Goal: Task Accomplishment & Management: Complete application form

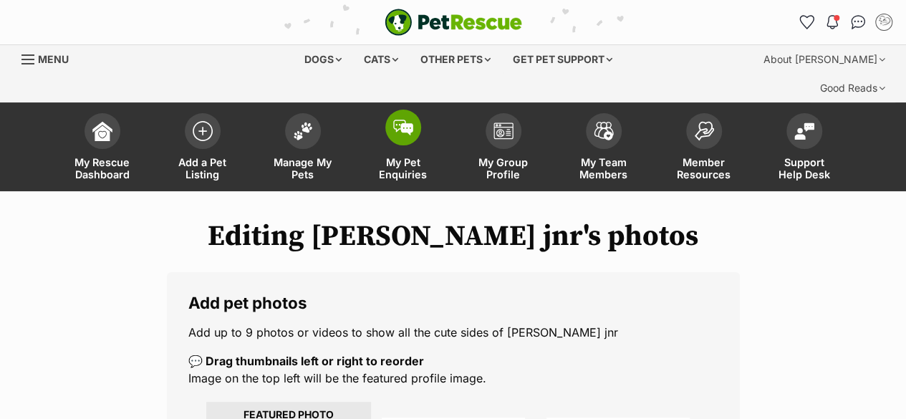
click at [405, 112] on span at bounding box center [403, 128] width 36 height 36
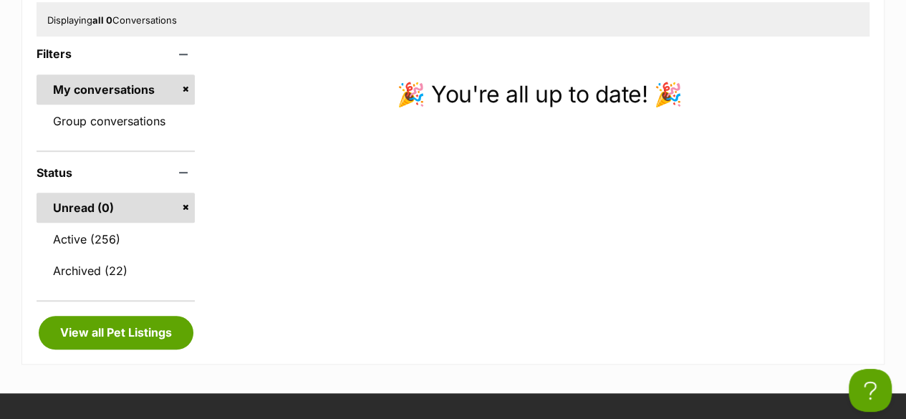
scroll to position [477, 0]
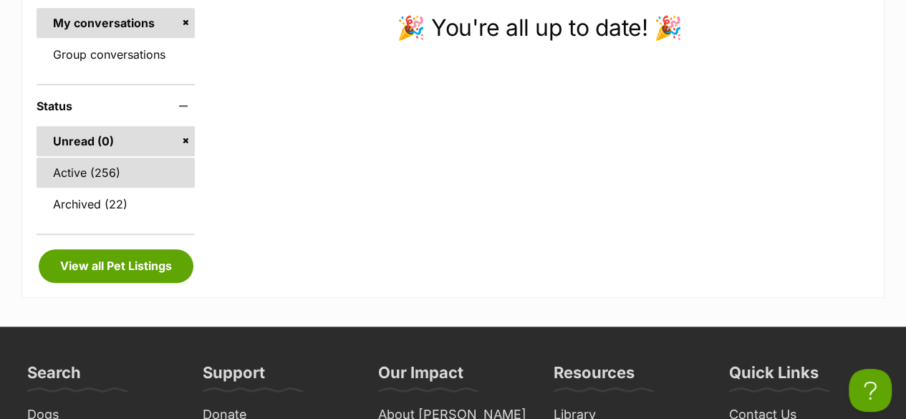
click at [79, 158] on link "Active (256)" at bounding box center [116, 173] width 158 height 30
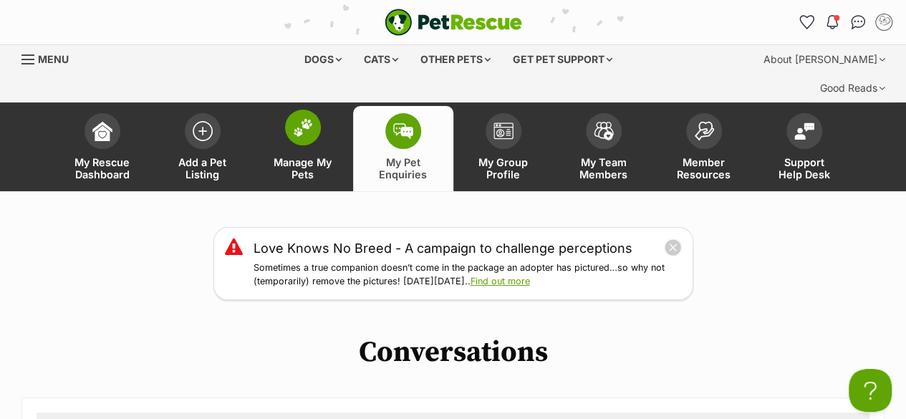
click at [295, 112] on span at bounding box center [303, 128] width 36 height 36
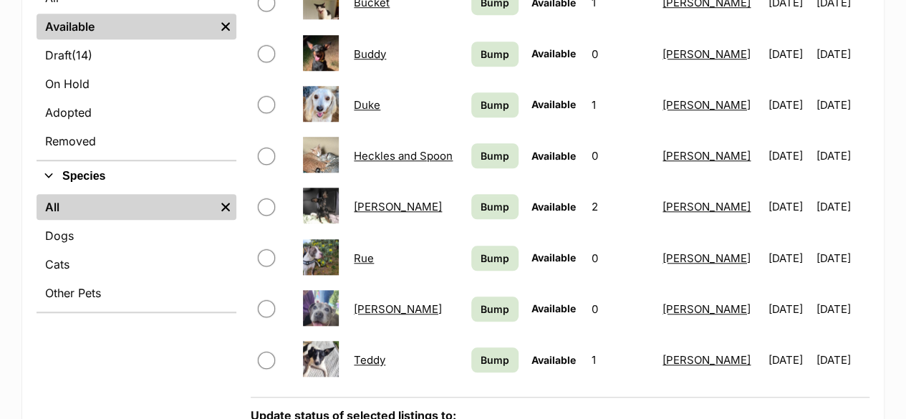
scroll to position [477, 0]
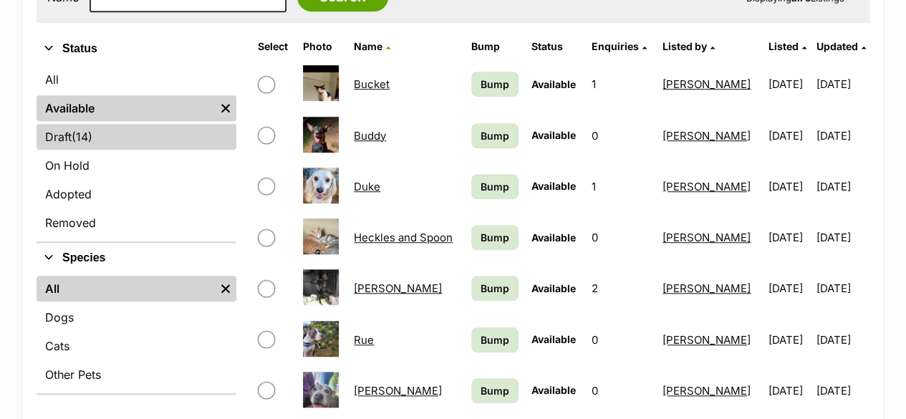
click at [100, 124] on link "Draft (14) Items" at bounding box center [137, 137] width 200 height 26
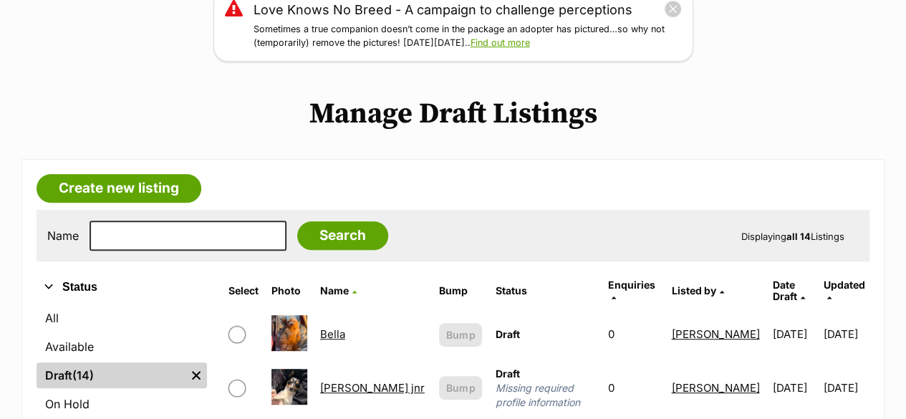
scroll to position [358, 0]
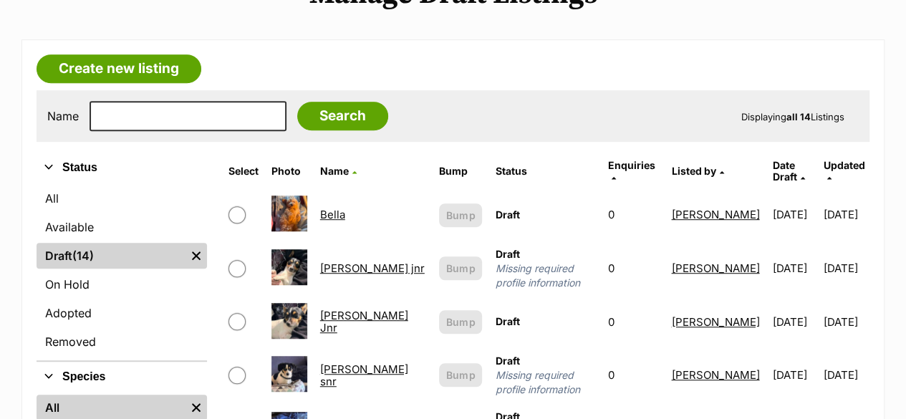
click at [346, 261] on link "Calvin jnr" at bounding box center [372, 268] width 105 height 14
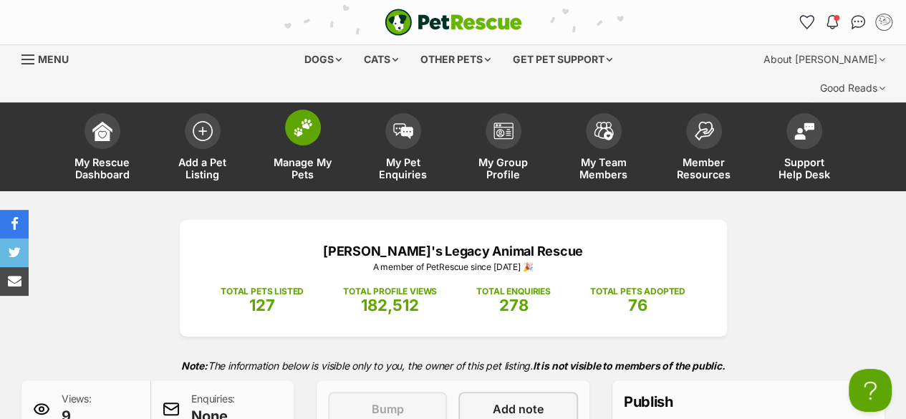
click at [304, 120] on link "Manage My Pets" at bounding box center [303, 148] width 100 height 85
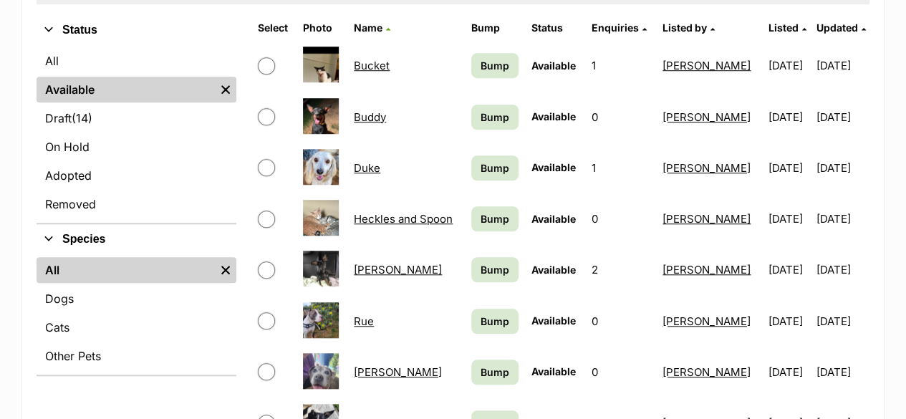
scroll to position [477, 0]
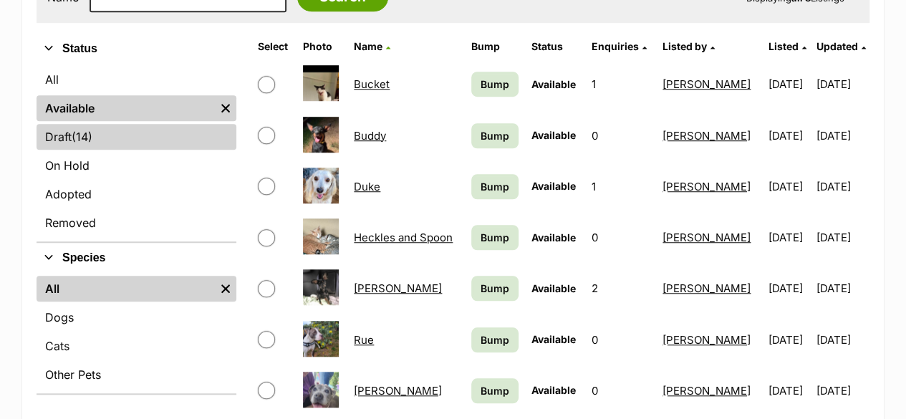
click at [102, 124] on link "Draft (14) Items" at bounding box center [137, 137] width 200 height 26
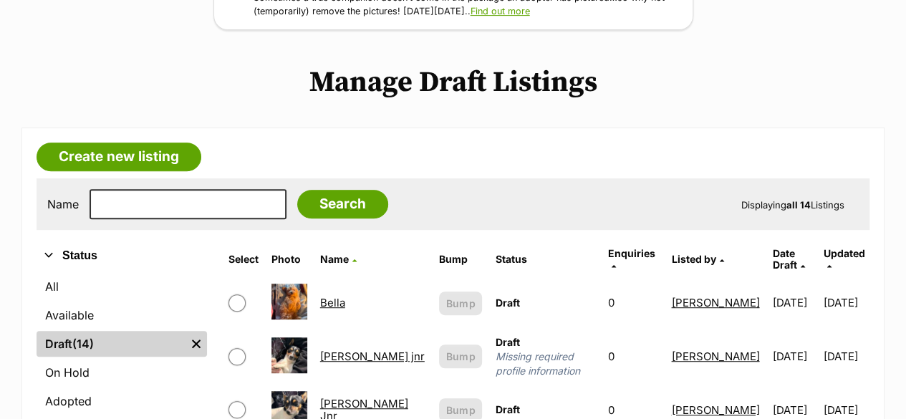
scroll to position [358, 0]
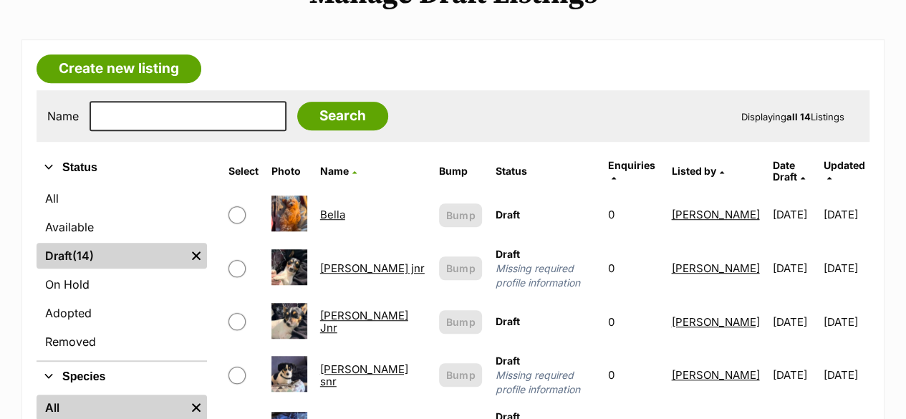
click at [356, 309] on link "[PERSON_NAME] Jnr" at bounding box center [364, 322] width 88 height 26
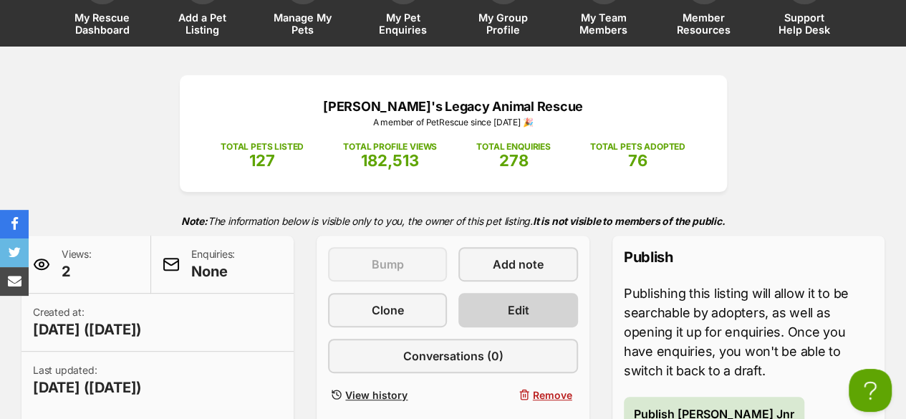
scroll to position [119, 0]
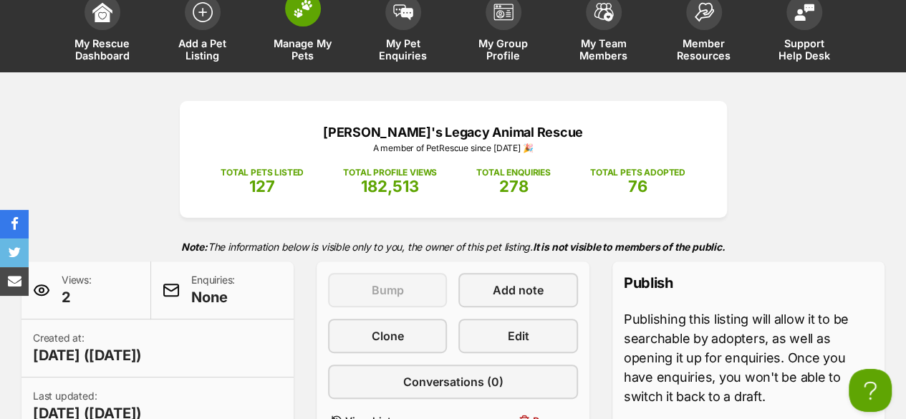
click at [288, 37] on span "Manage My Pets" at bounding box center [303, 49] width 64 height 24
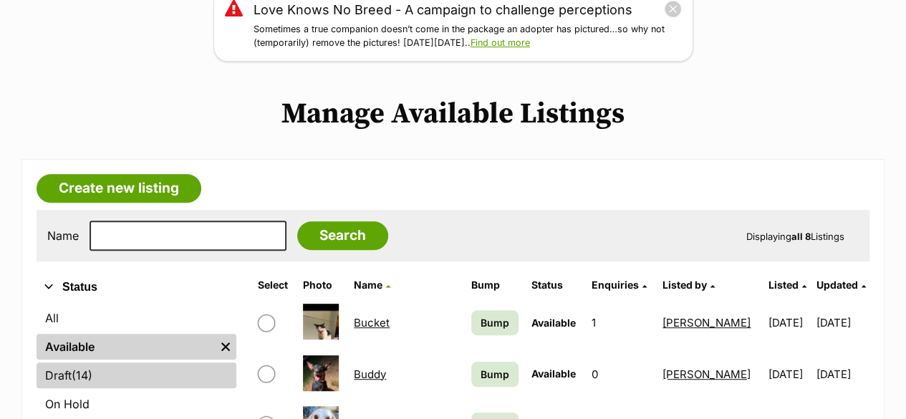
click at [84, 367] on span "(14)" at bounding box center [82, 375] width 21 height 17
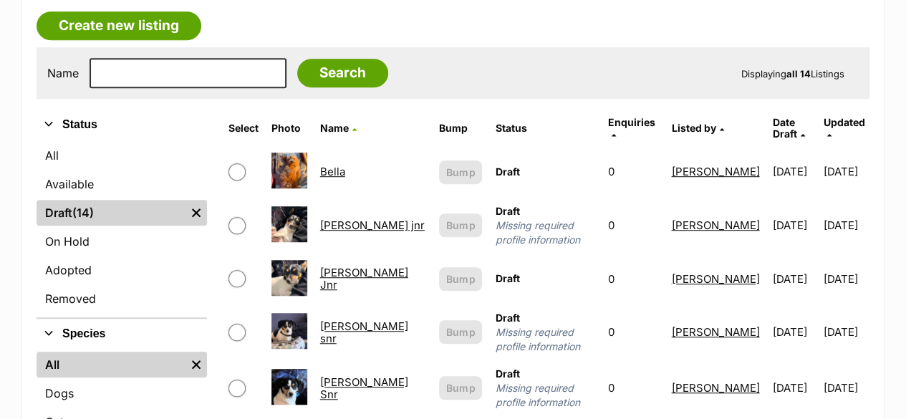
scroll to position [477, 0]
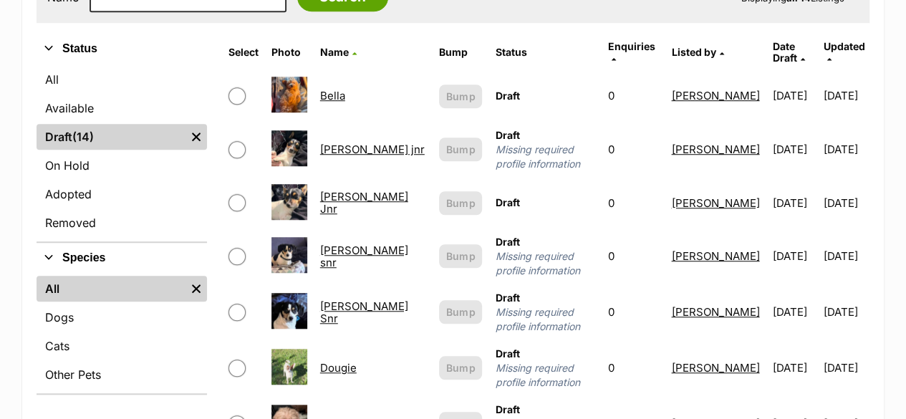
click at [339, 244] on link "Calvin snr" at bounding box center [364, 257] width 88 height 26
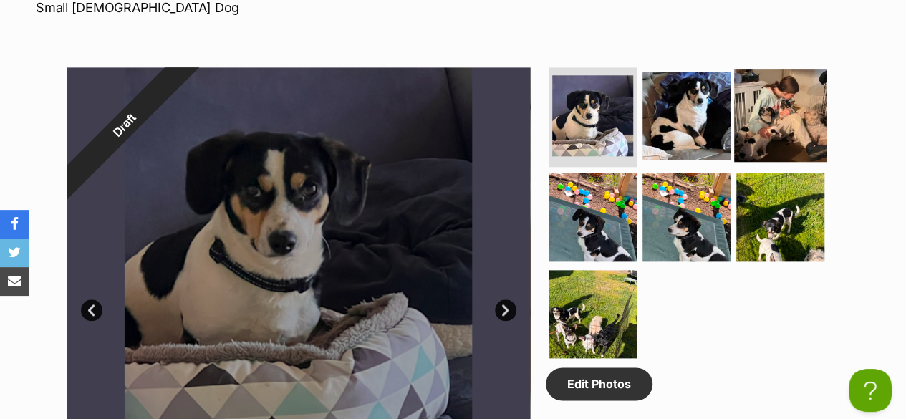
click at [762, 100] on img at bounding box center [780, 115] width 92 height 92
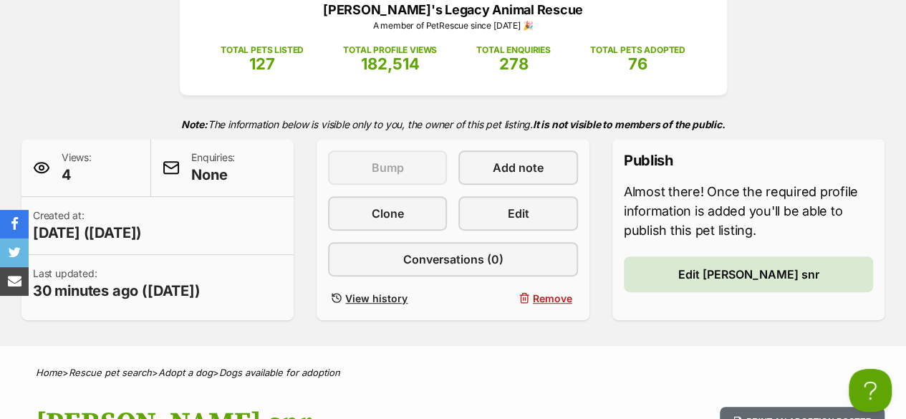
scroll to position [239, 0]
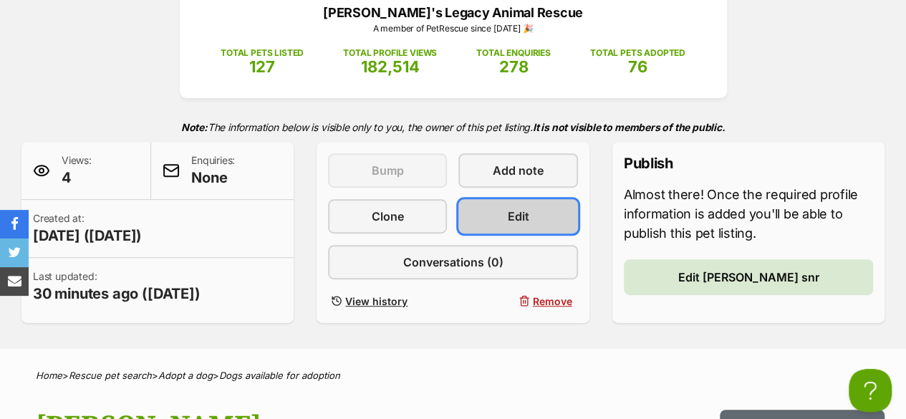
click at [529, 199] on link "Edit" at bounding box center [517, 216] width 119 height 34
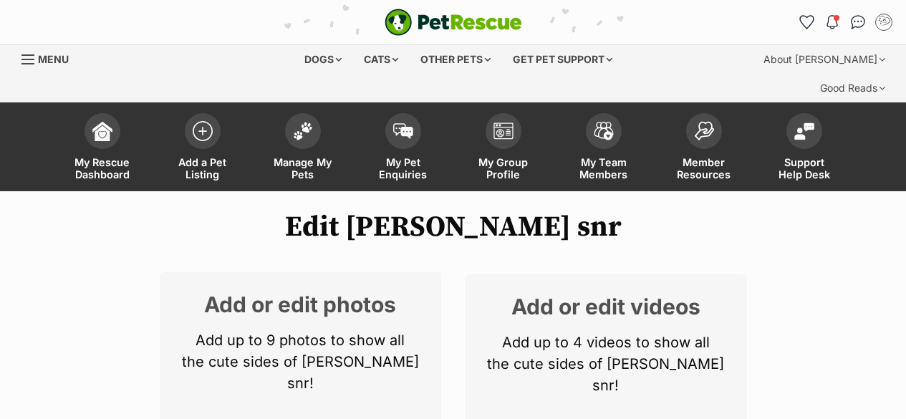
select select
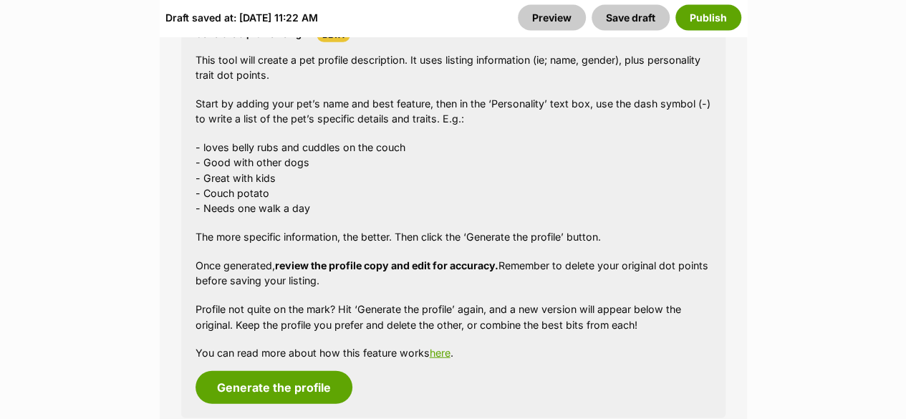
scroll to position [1671, 0]
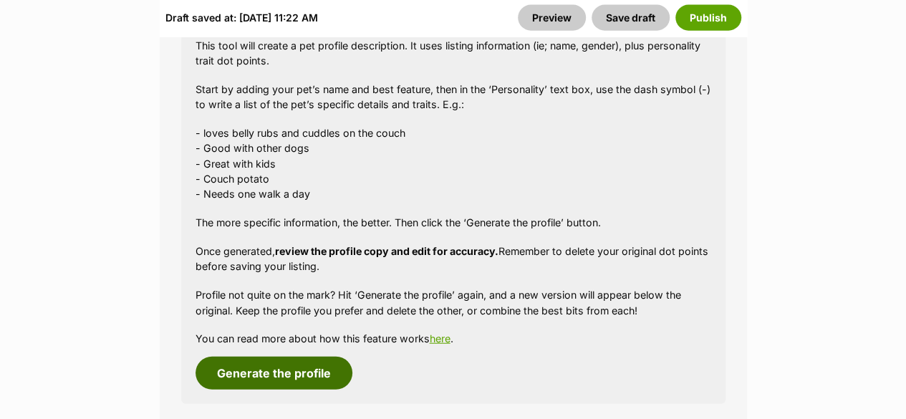
click at [294, 357] on button "Generate the profile" at bounding box center [274, 373] width 157 height 33
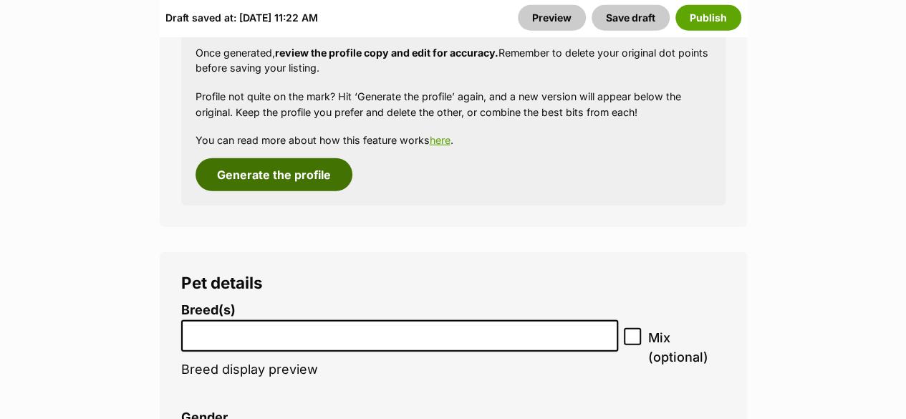
scroll to position [1889, 0]
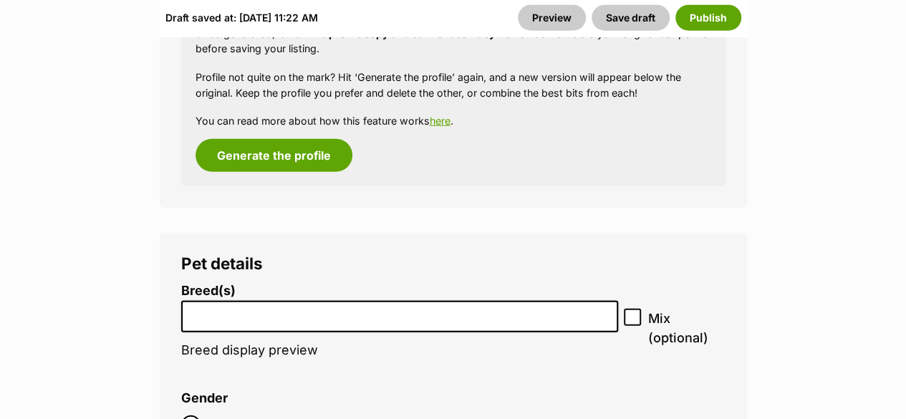
click at [272, 306] on input "search" at bounding box center [400, 313] width 428 height 15
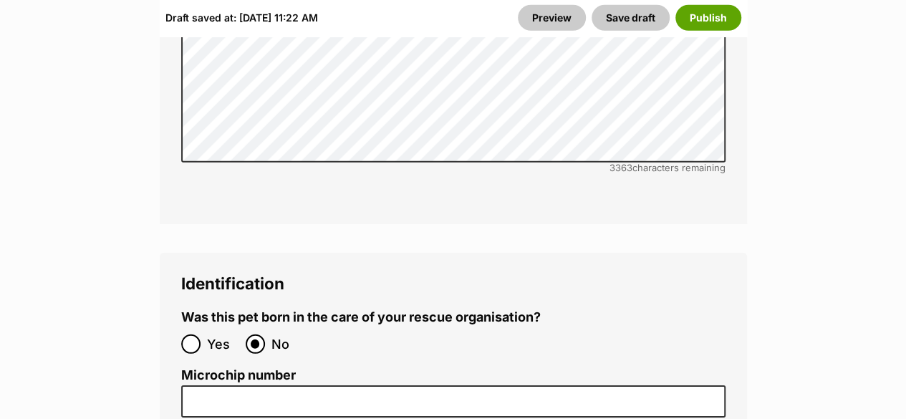
scroll to position [4754, 0]
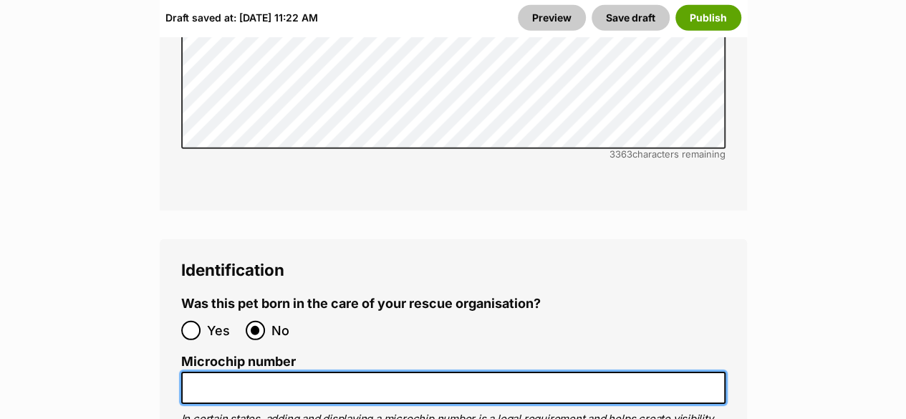
click at [327, 372] on input "Microchip number" at bounding box center [453, 388] width 544 height 32
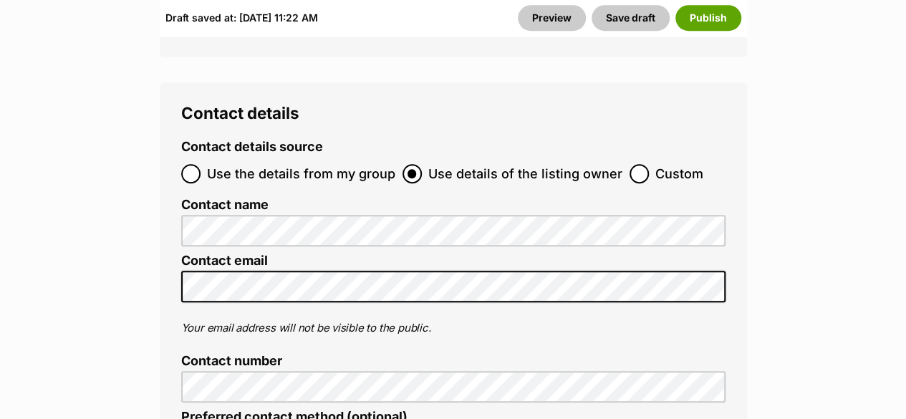
scroll to position [5948, 0]
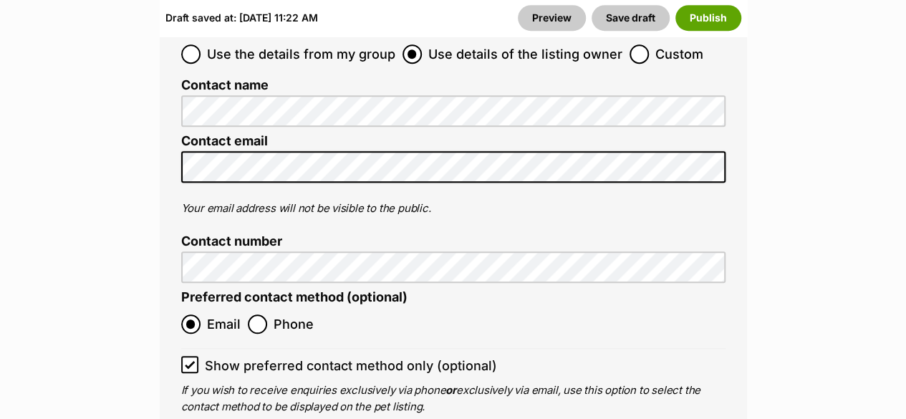
type input "97814200008966"
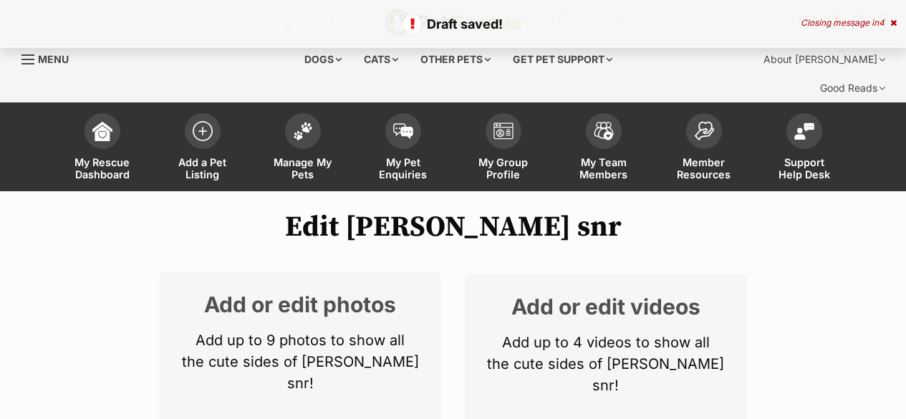
select select
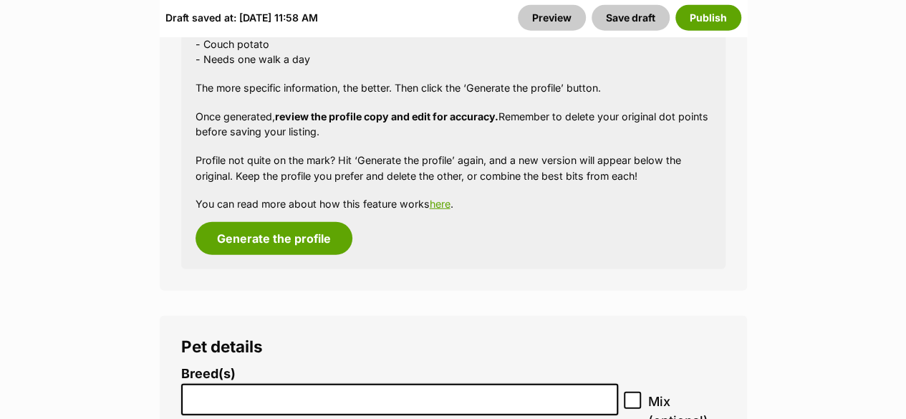
scroll to position [2029, 0]
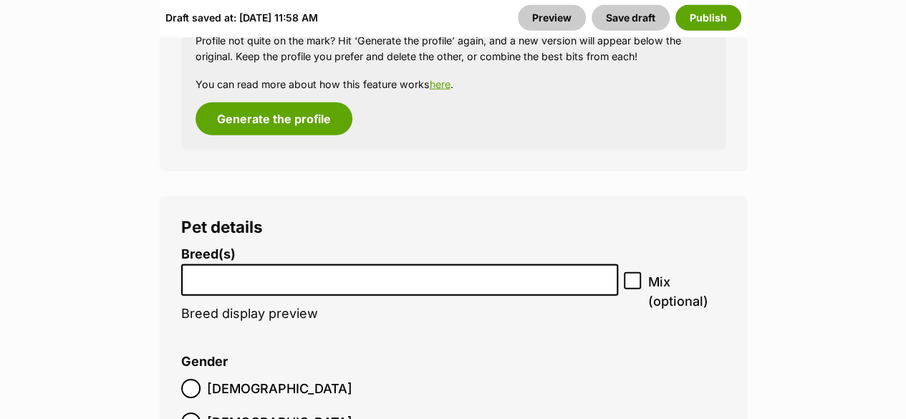
click at [433, 269] on input "search" at bounding box center [400, 276] width 428 height 15
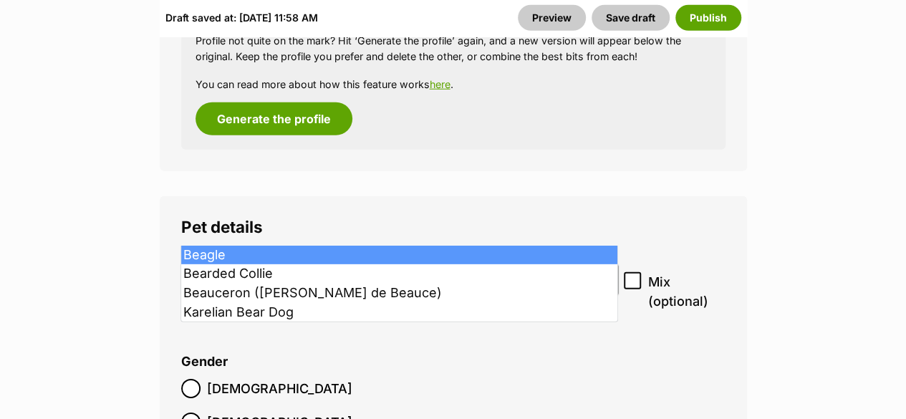
type input "bea"
select select "23"
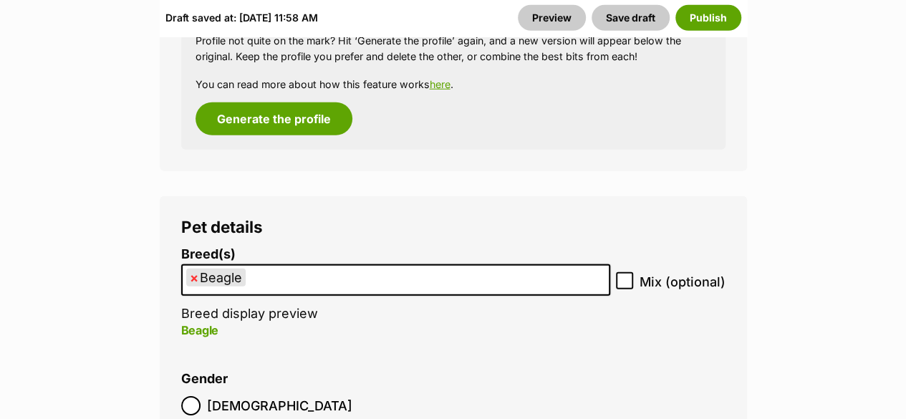
click at [622, 276] on icon at bounding box center [625, 281] width 10 height 10
click at [622, 272] on input "Mix (optional)" at bounding box center [624, 280] width 17 height 17
checkbox input "true"
click at [507, 266] on ul "× Beagle" at bounding box center [396, 280] width 426 height 29
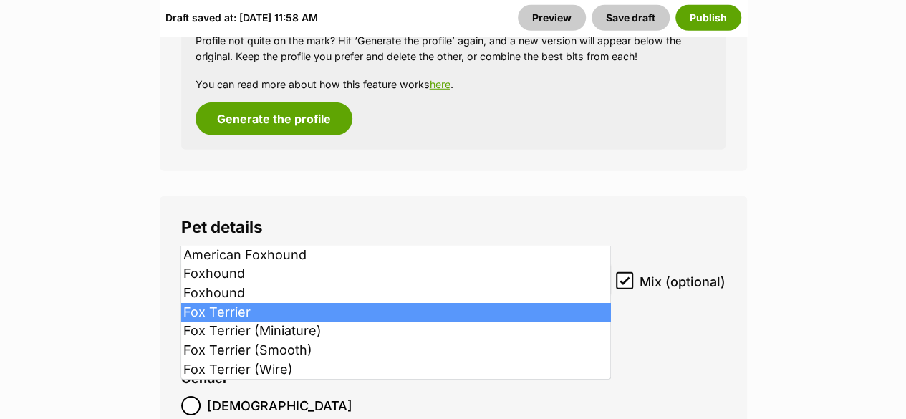
type input "fox"
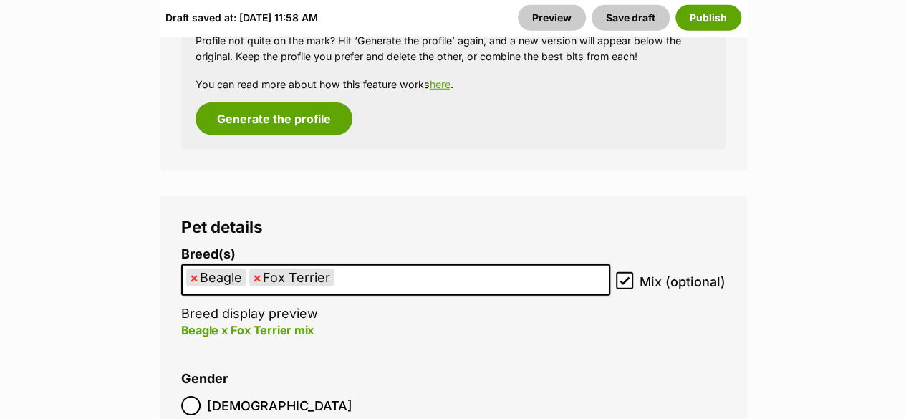
click at [477, 266] on ul "× Beagle × Fox Terrier" at bounding box center [396, 280] width 426 height 29
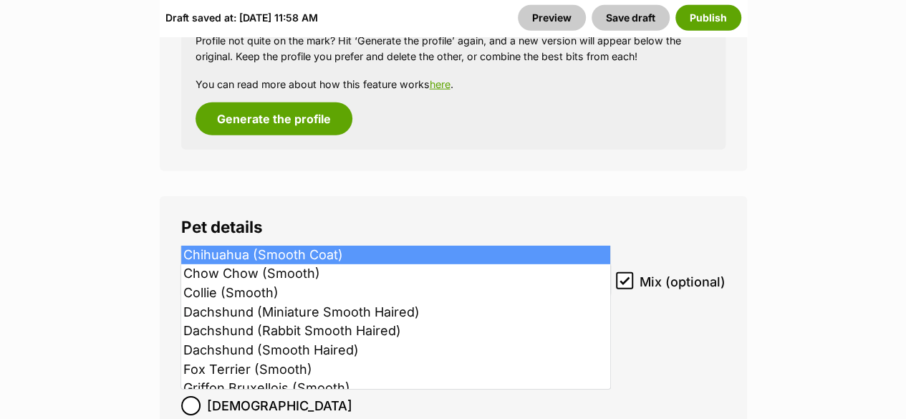
type input "s"
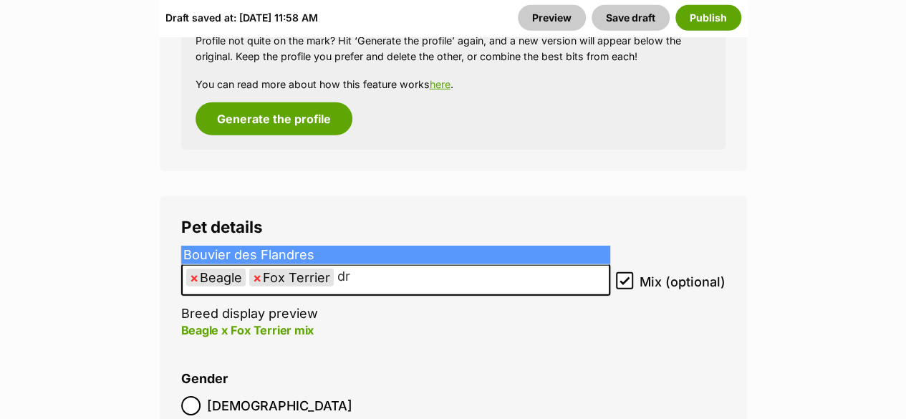
type input "d"
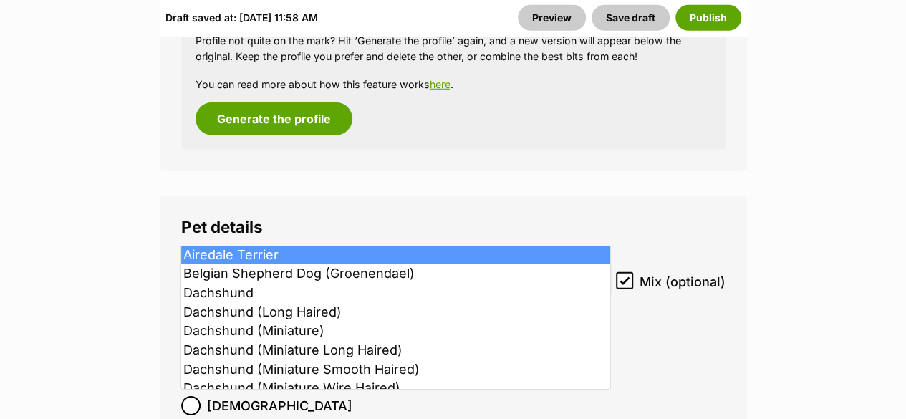
type input "d"
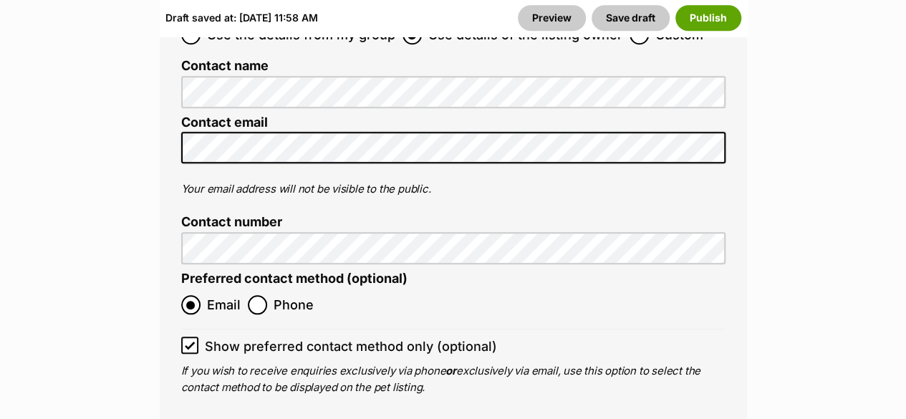
scroll to position [6208, 0]
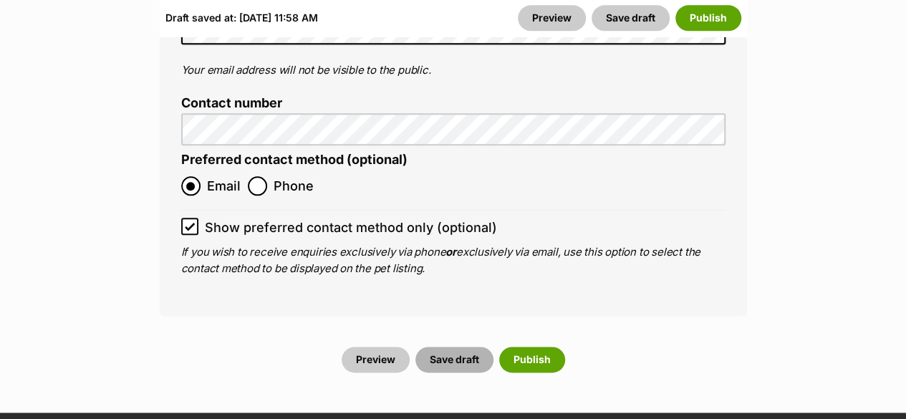
click at [437, 347] on button "Save draft" at bounding box center [454, 360] width 78 height 26
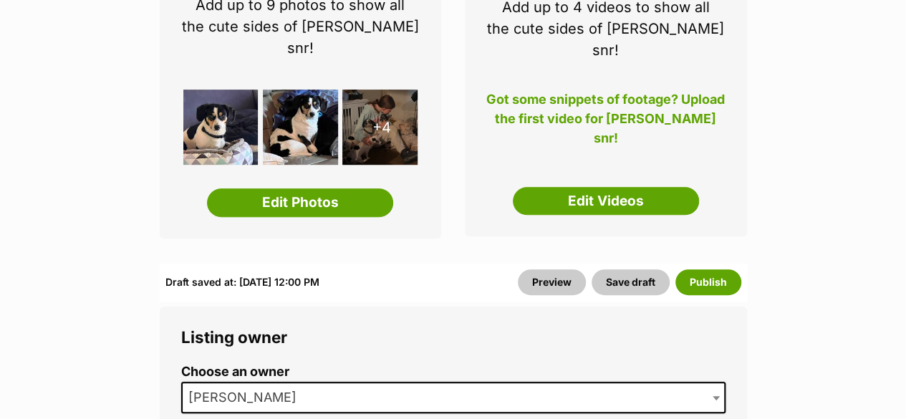
scroll to position [367, 0]
